Goal: Information Seeking & Learning: Learn about a topic

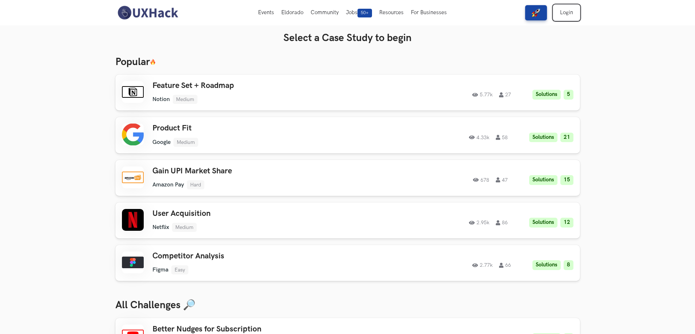
click at [565, 9] on link "Login" at bounding box center [567, 12] width 26 height 15
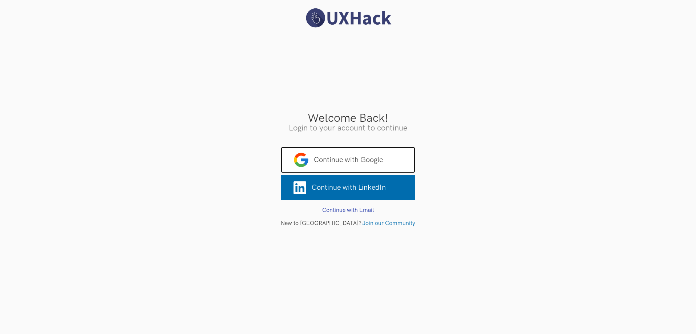
click at [359, 161] on span "Continue with Google" at bounding box center [348, 160] width 134 height 26
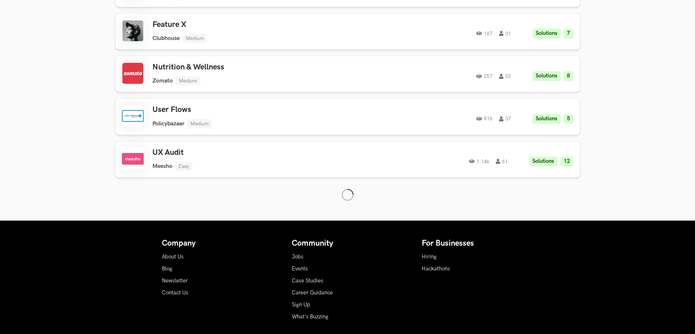
scroll to position [844, 0]
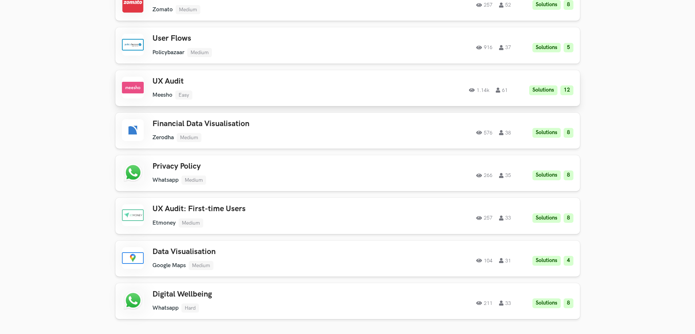
click at [234, 91] on ul "Meesho Easy" at bounding box center [256, 94] width 206 height 9
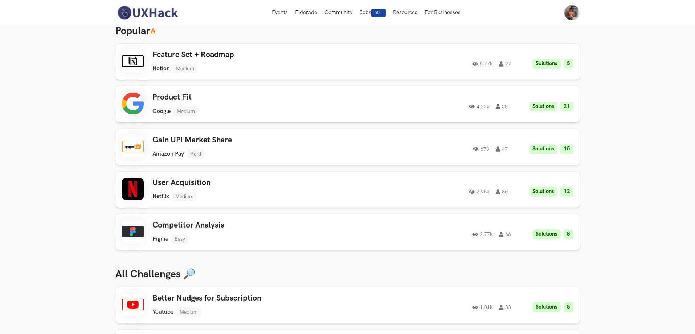
scroll to position [0, 0]
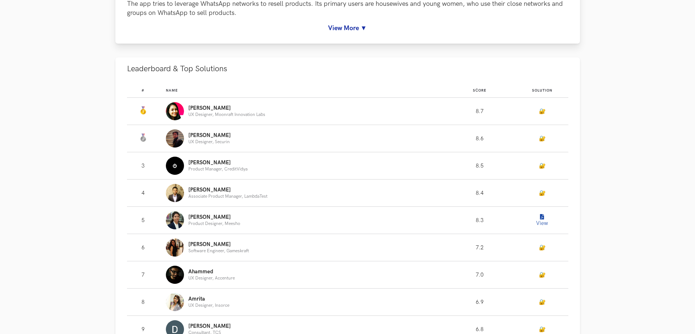
scroll to position [399, 0]
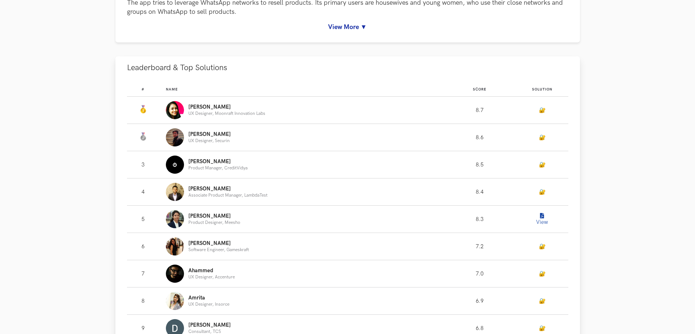
click at [353, 110] on div "Srishti UX Designer, Moonraft Innovation Labs" at bounding box center [301, 110] width 271 height 18
click at [539, 221] on button "View" at bounding box center [542, 219] width 15 height 15
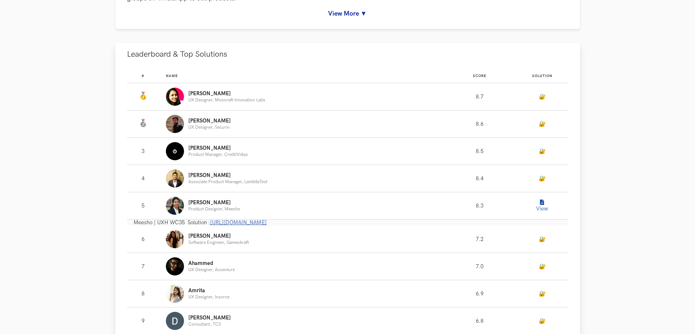
scroll to position [436, 0]
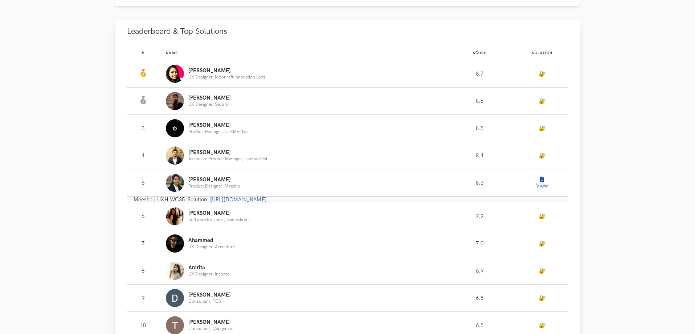
click at [267, 199] on link "https://www.notion.so/Meesho-UXH-WC35-ae5b2b6cdbec430cadb68910f077bf6a" at bounding box center [238, 199] width 57 height 6
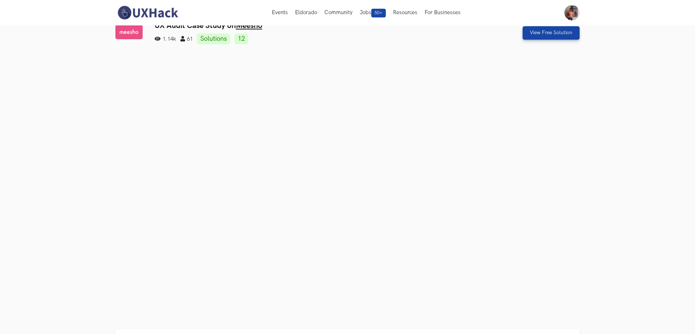
scroll to position [0, 0]
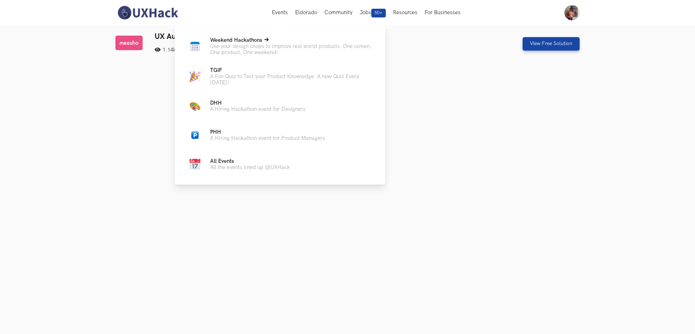
click at [246, 40] on span "Weekend Hackathons Live" at bounding box center [236, 40] width 52 height 6
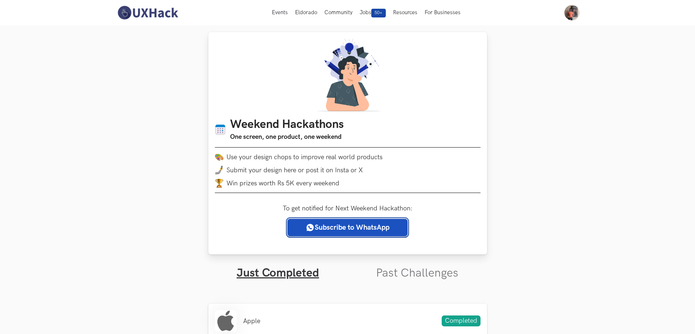
click at [338, 224] on link "Subscribe to WhatsApp" at bounding box center [348, 227] width 120 height 17
